Goal: Information Seeking & Learning: Learn about a topic

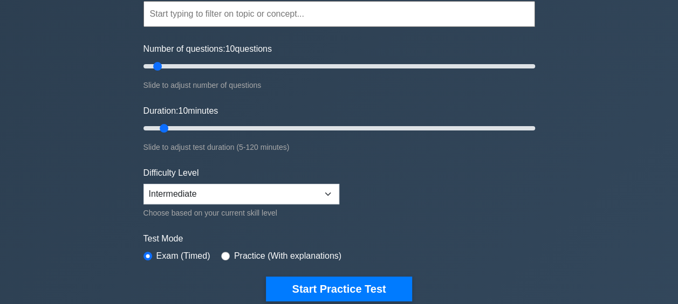
scroll to position [108, 0]
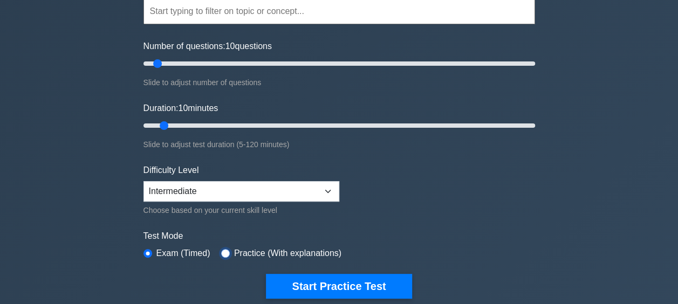
click at [223, 249] on input "radio" at bounding box center [225, 253] width 9 height 9
radio input "true"
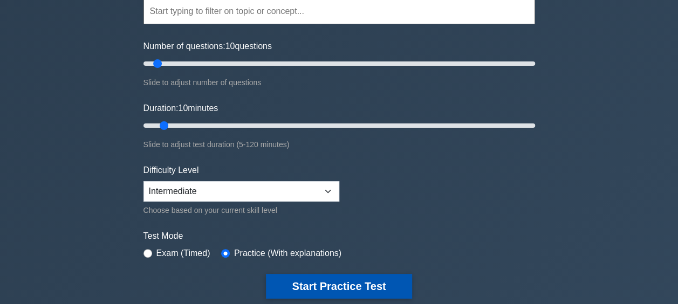
click at [329, 289] on button "Start Practice Test" at bounding box center [339, 286] width 146 height 25
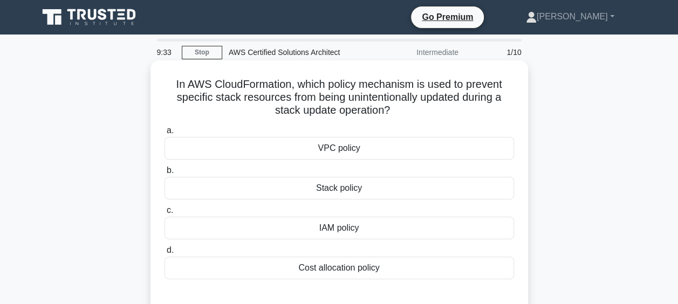
click at [339, 191] on div "Stack policy" at bounding box center [338, 188] width 349 height 23
click at [164, 174] on input "b. Stack policy" at bounding box center [164, 170] width 0 height 7
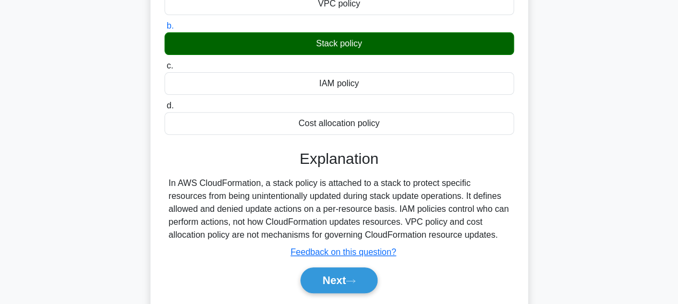
scroll to position [162, 0]
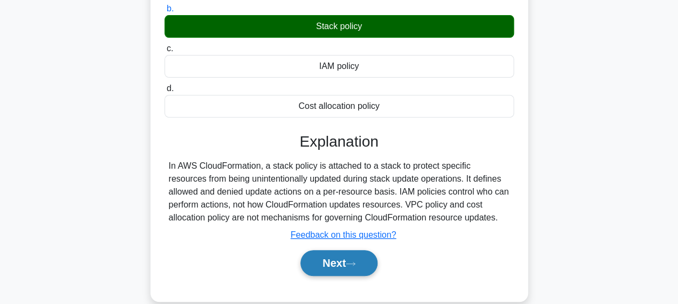
click at [368, 264] on button "Next" at bounding box center [338, 263] width 77 height 26
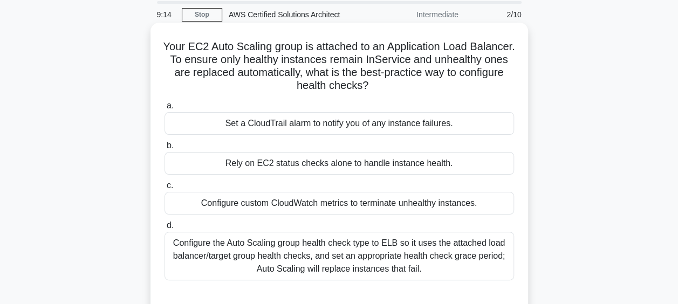
scroll to position [54, 0]
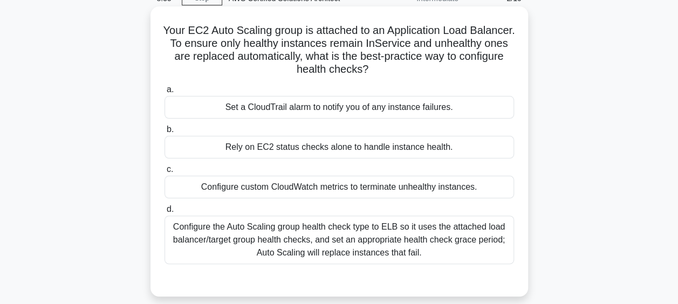
click at [342, 246] on div "Configure the Auto Scaling group health check type to ELB so it uses the attach…" at bounding box center [338, 240] width 349 height 49
click at [164, 213] on input "d. Configure the Auto Scaling group health check type to ELB so it uses the att…" at bounding box center [164, 209] width 0 height 7
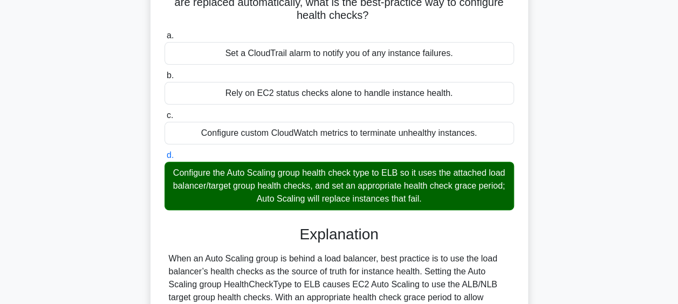
scroll to position [278, 0]
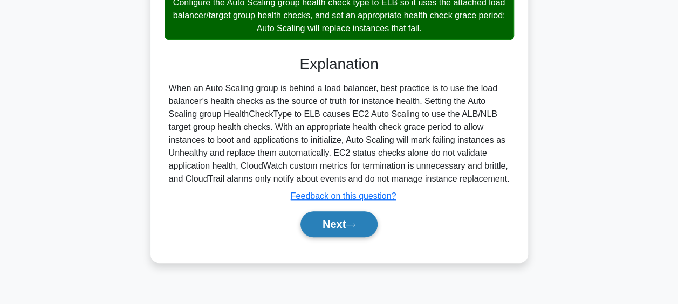
click at [351, 222] on icon at bounding box center [351, 225] width 10 height 6
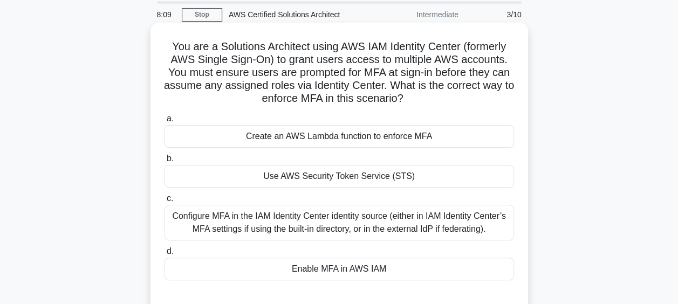
scroll to position [54, 0]
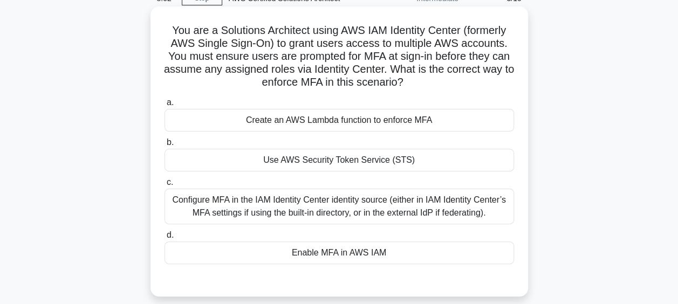
click at [455, 209] on div "Configure MFA in the IAM Identity Center identity source (either in IAM Identit…" at bounding box center [338, 207] width 349 height 36
click at [164, 186] on input "c. Configure MFA in the IAM Identity Center identity source (either in IAM Iden…" at bounding box center [164, 182] width 0 height 7
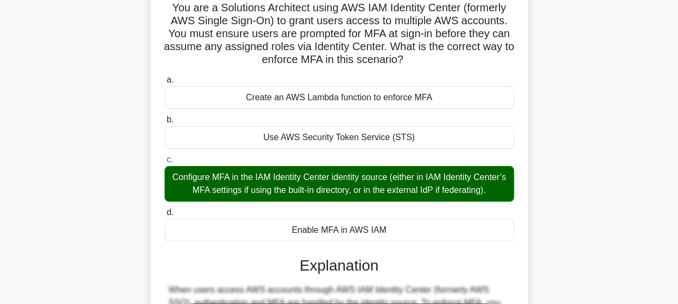
scroll to position [270, 0]
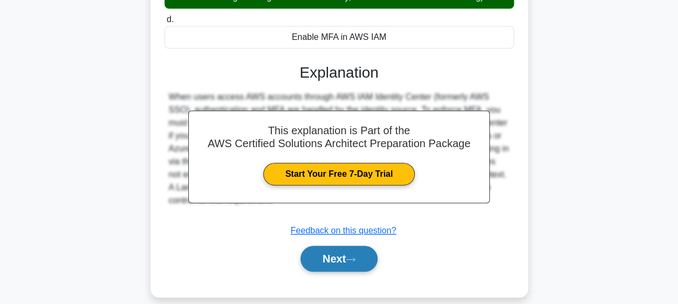
click at [341, 272] on button "Next" at bounding box center [338, 259] width 77 height 26
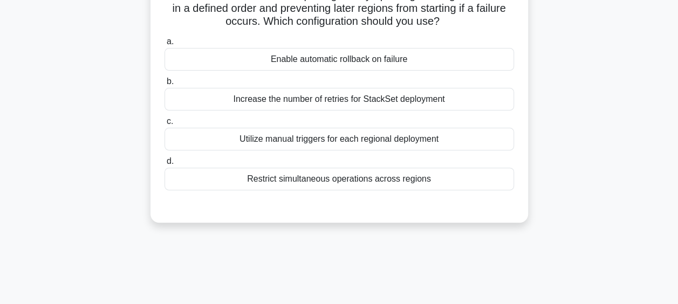
scroll to position [0, 0]
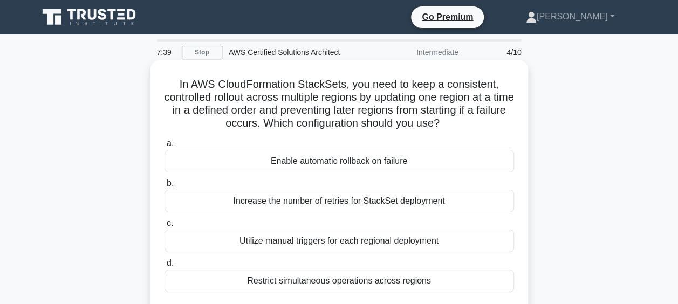
click at [343, 284] on div "Restrict simultaneous operations across regions" at bounding box center [338, 281] width 349 height 23
click at [164, 267] on input "d. Restrict simultaneous operations across regions" at bounding box center [164, 263] width 0 height 7
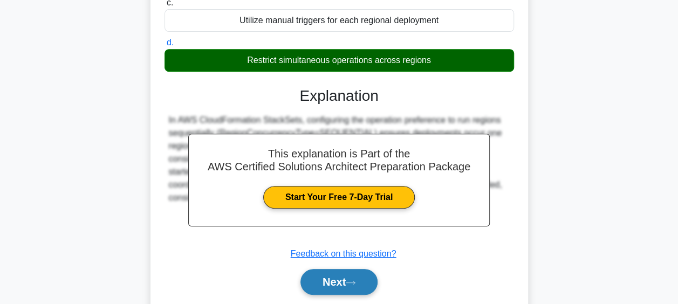
scroll to position [278, 0]
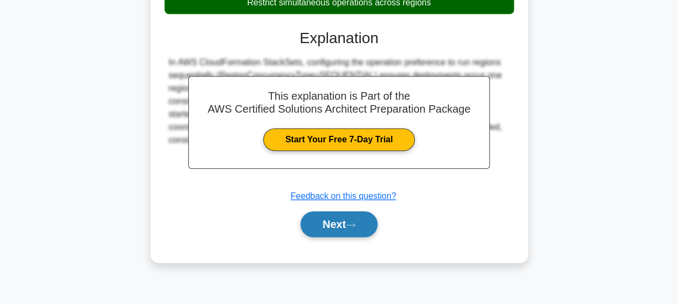
click at [348, 221] on button "Next" at bounding box center [338, 224] width 77 height 26
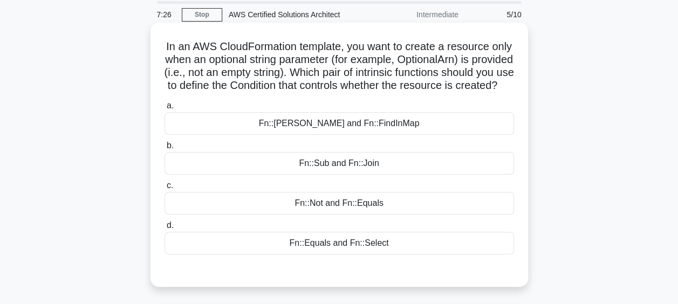
scroll to position [54, 0]
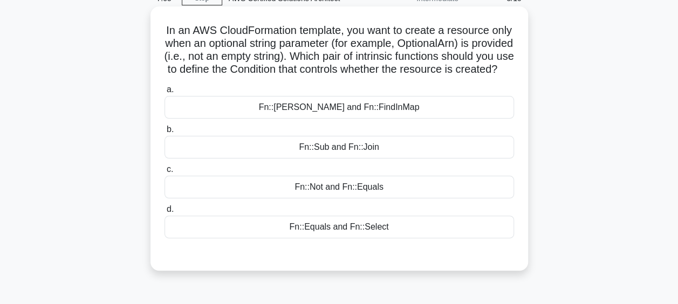
click at [366, 238] on div "Fn::Equals and Fn::Select" at bounding box center [338, 227] width 349 height 23
click at [164, 213] on input "d. Fn::Equals and Fn::Select" at bounding box center [164, 209] width 0 height 7
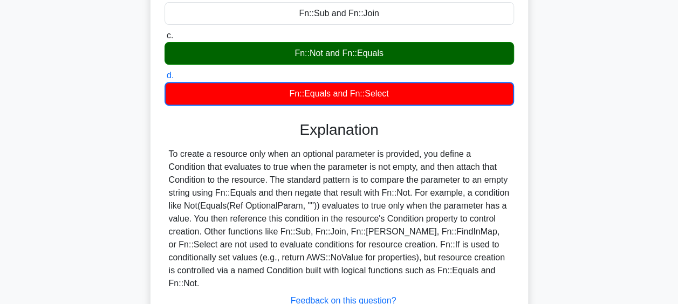
scroll to position [270, 0]
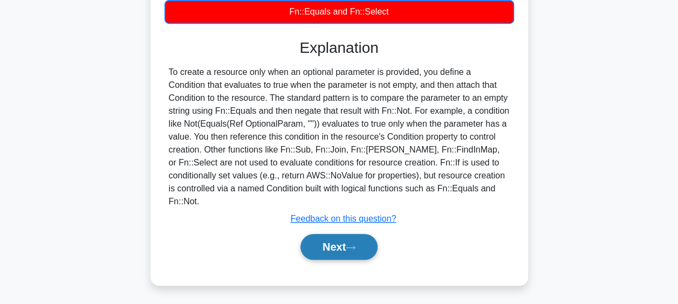
click at [355, 245] on icon at bounding box center [351, 248] width 10 height 6
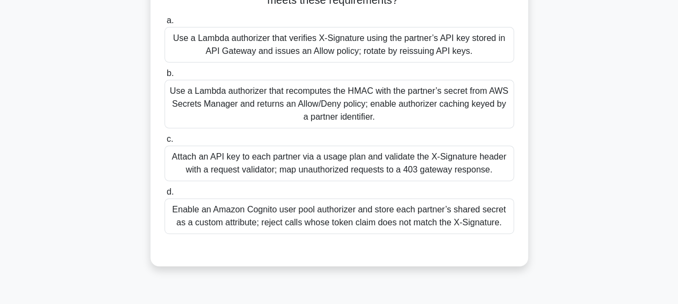
scroll to position [54, 0]
